Goal: Task Accomplishment & Management: Complete application form

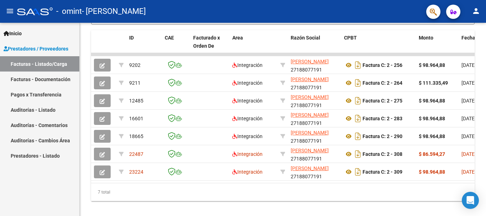
scroll to position [207, 0]
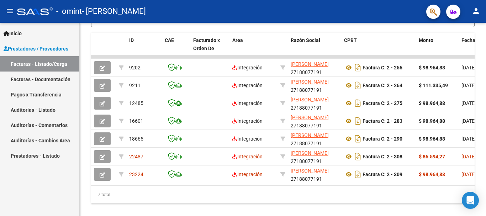
click at [485, 179] on div at bounding box center [485, 166] width 2 height 90
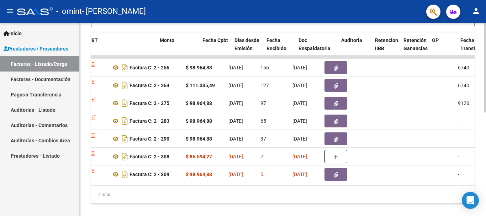
scroll to position [0, 260]
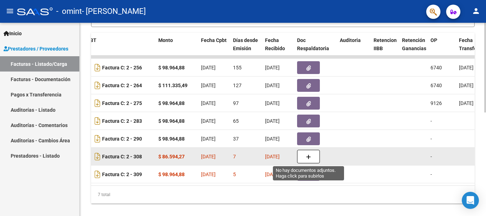
click at [313, 154] on button "button" at bounding box center [308, 157] width 23 height 14
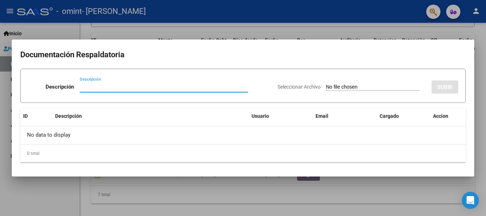
click at [468, 28] on div at bounding box center [243, 108] width 486 height 216
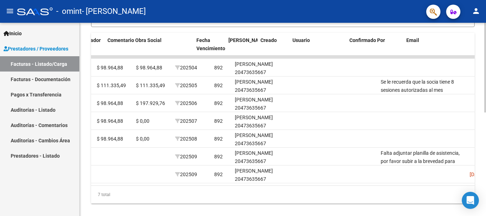
scroll to position [0, 1116]
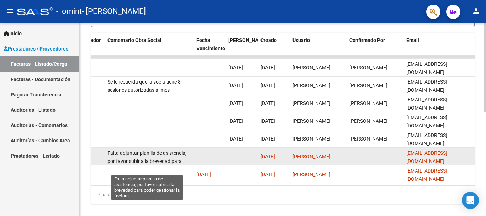
click at [140, 152] on span "Falta adjuntar planilla de asistencia, por favor subir a la brevedad para poder…" at bounding box center [146, 161] width 79 height 22
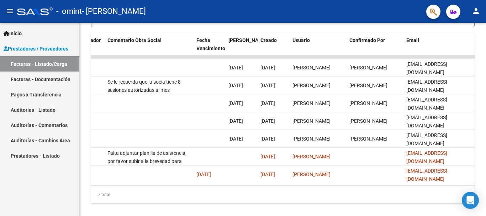
click at [25, 97] on link "Pagos x Transferencia" at bounding box center [39, 94] width 79 height 15
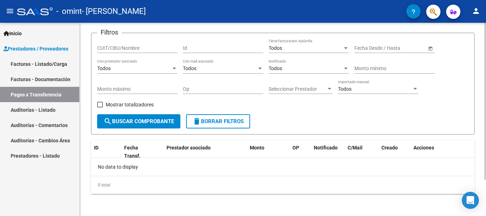
scroll to position [45, 0]
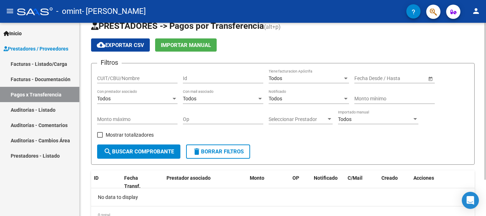
click at [485, 62] on div at bounding box center [485, 112] width 2 height 157
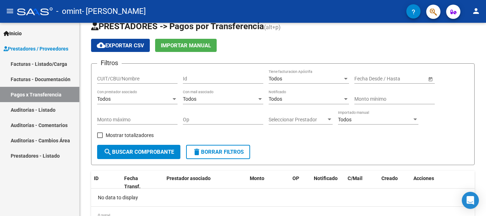
click at [37, 122] on link "Auditorías - Comentarios" at bounding box center [39, 124] width 79 height 15
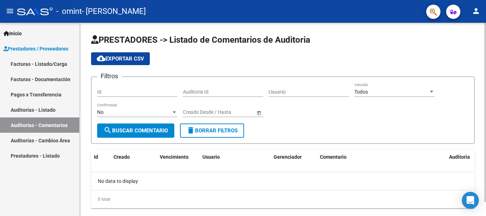
scroll to position [15, 0]
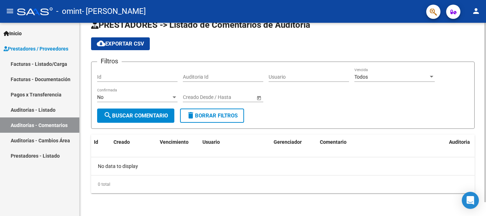
click at [485, 111] on div at bounding box center [485, 126] width 2 height 179
click at [35, 140] on link "Auditorías - Cambios Área" at bounding box center [39, 140] width 79 height 15
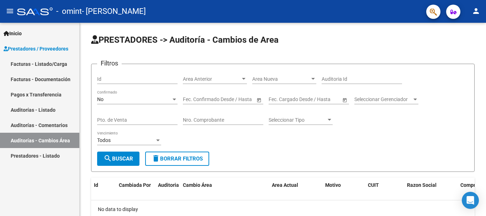
click at [41, 48] on span "Prestadores / Proveedores" at bounding box center [36, 49] width 65 height 8
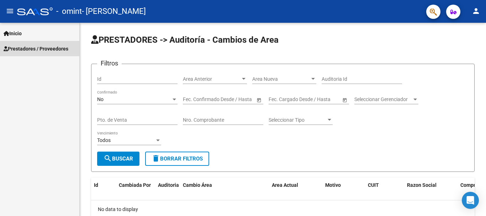
click at [41, 48] on span "Prestadores / Proveedores" at bounding box center [36, 49] width 65 height 8
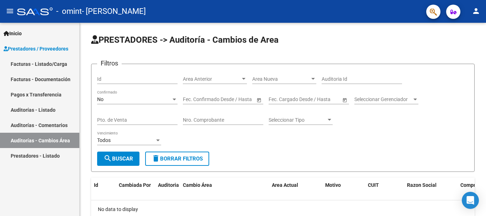
click at [41, 60] on link "Facturas - Listado/Carga" at bounding box center [39, 63] width 79 height 15
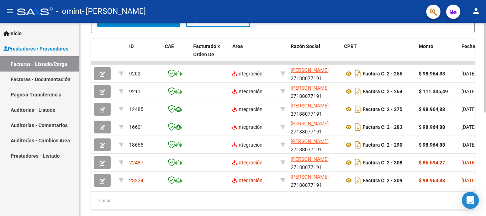
scroll to position [223, 0]
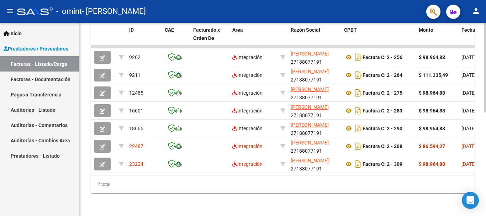
click at [485, 170] on div at bounding box center [485, 171] width 2 height 90
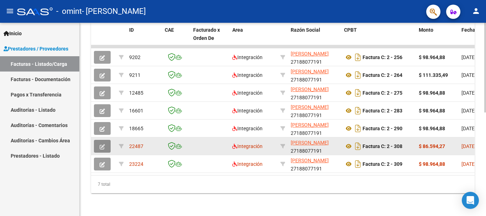
click at [102, 144] on icon "button" at bounding box center [102, 146] width 5 height 5
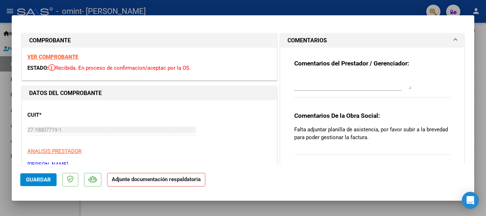
click at [295, 85] on textarea at bounding box center [352, 82] width 117 height 14
type textarea "E"
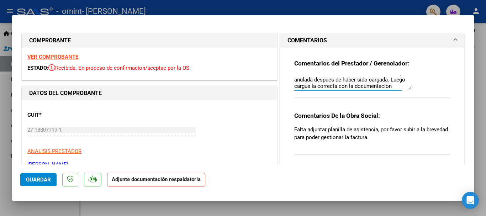
scroll to position [12, 0]
type textarea "Buen dia! esta factura estaba mal elaborada y fue anulada despues de haber sido…"
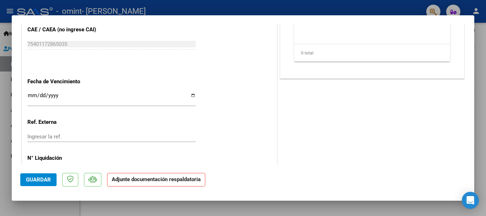
scroll to position [470, 0]
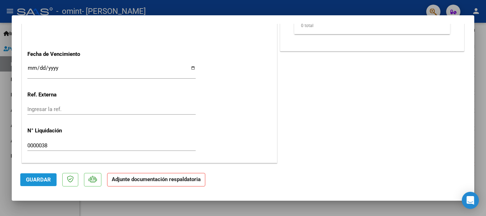
click at [28, 181] on span "Guardar" at bounding box center [38, 179] width 25 height 6
click at [483, 37] on div at bounding box center [243, 108] width 486 height 216
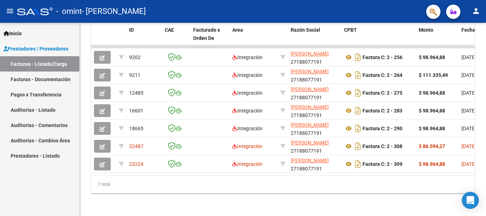
scroll to position [223, 0]
